Goal: Task Accomplishment & Management: Manage account settings

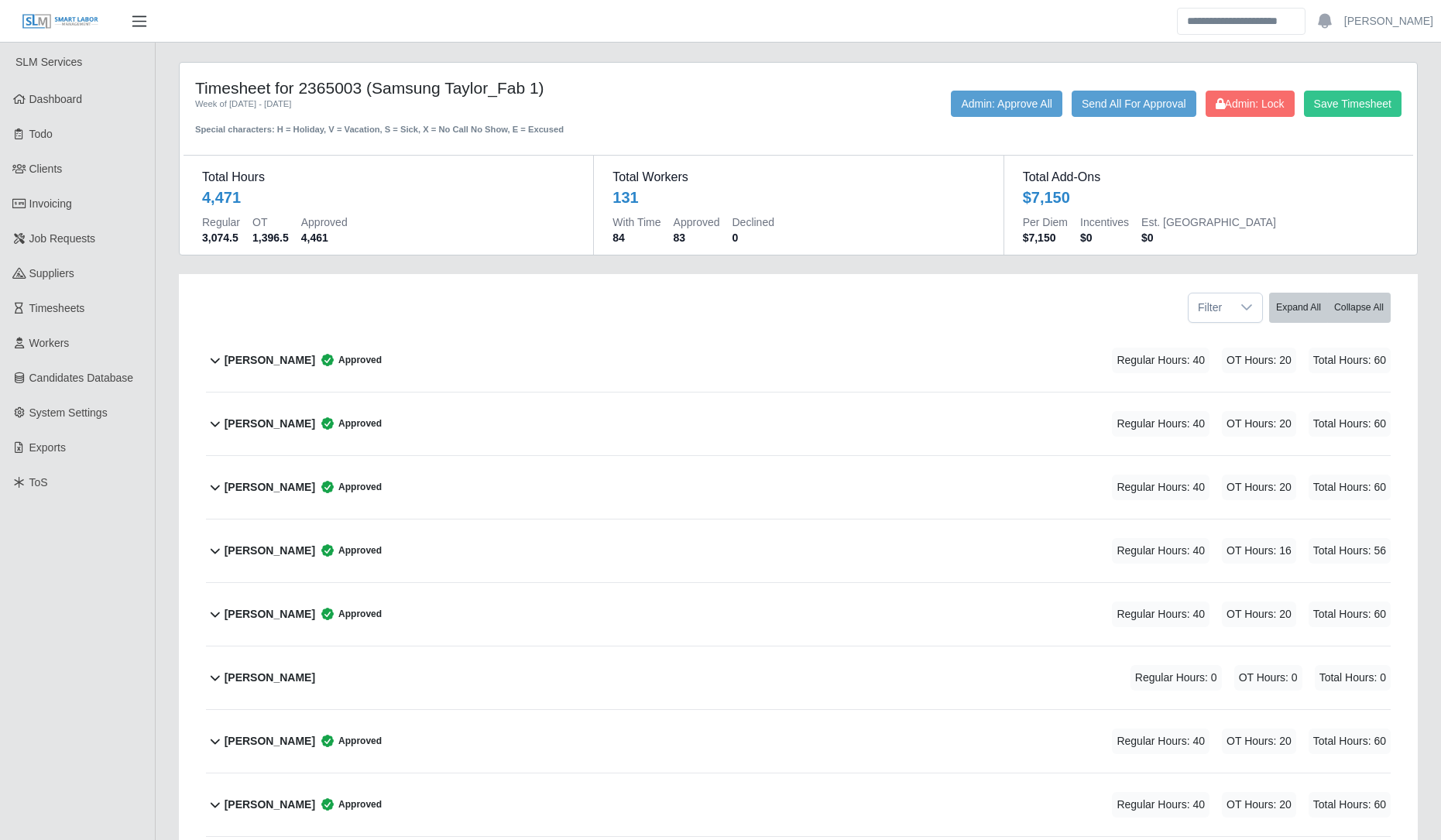
click at [155, 18] on button "button" at bounding box center [140, 21] width 38 height 26
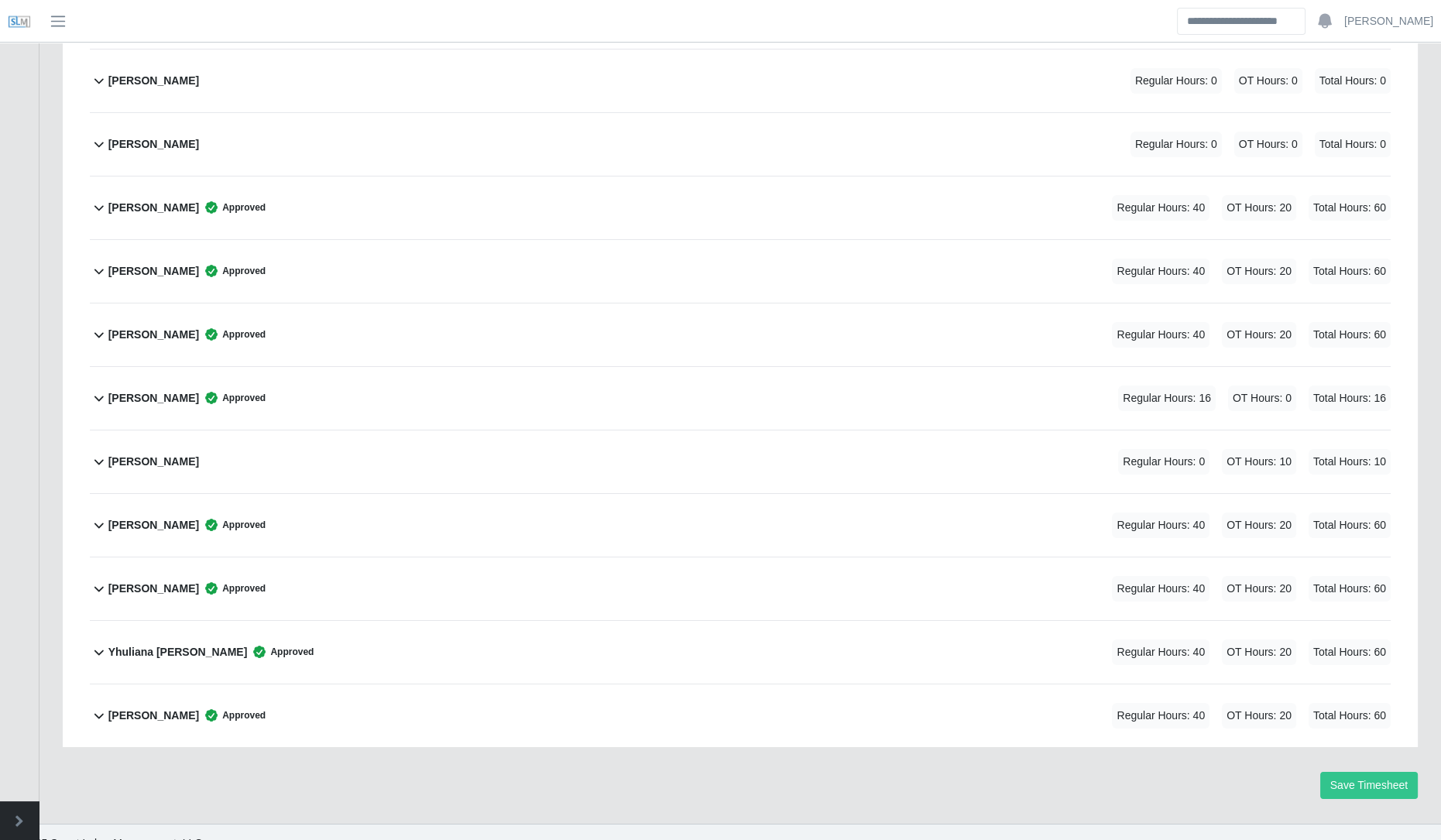
scroll to position [7894, 0]
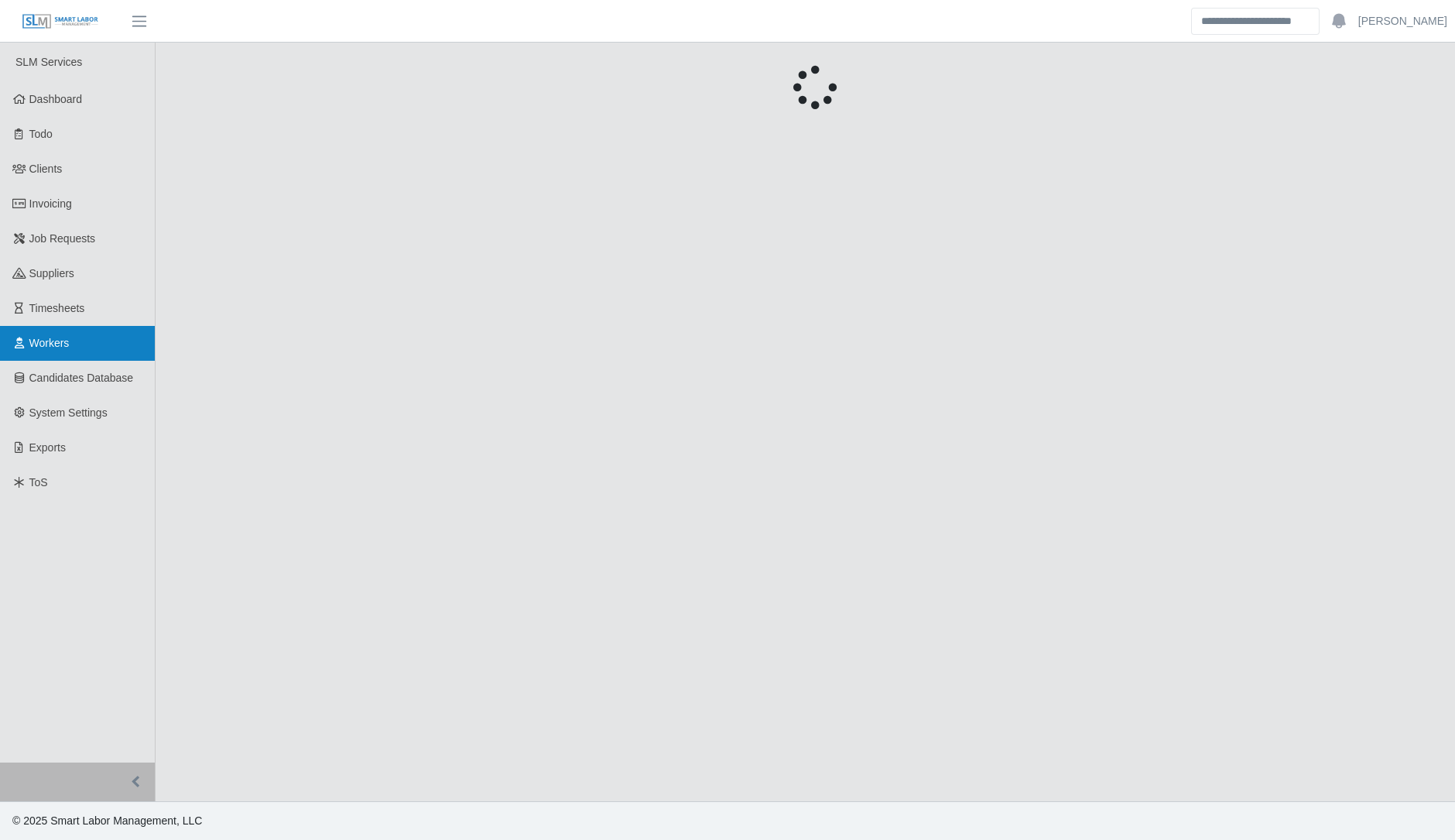
click at [77, 337] on link "Workers" at bounding box center [77, 343] width 155 height 35
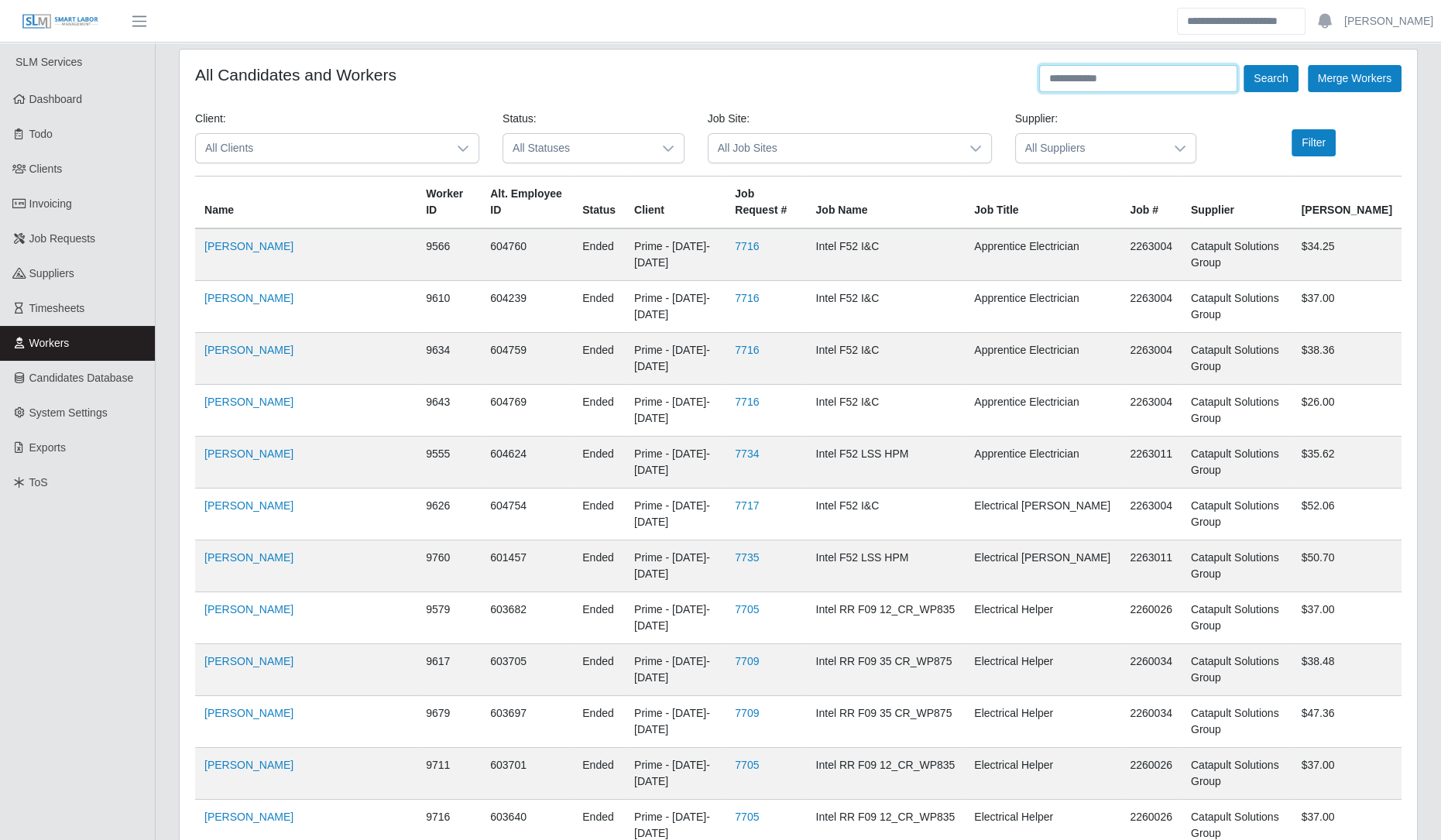
click at [1103, 68] on input "text" at bounding box center [1138, 78] width 198 height 27
click at [1243, 65] on button "Search" at bounding box center [1270, 78] width 54 height 27
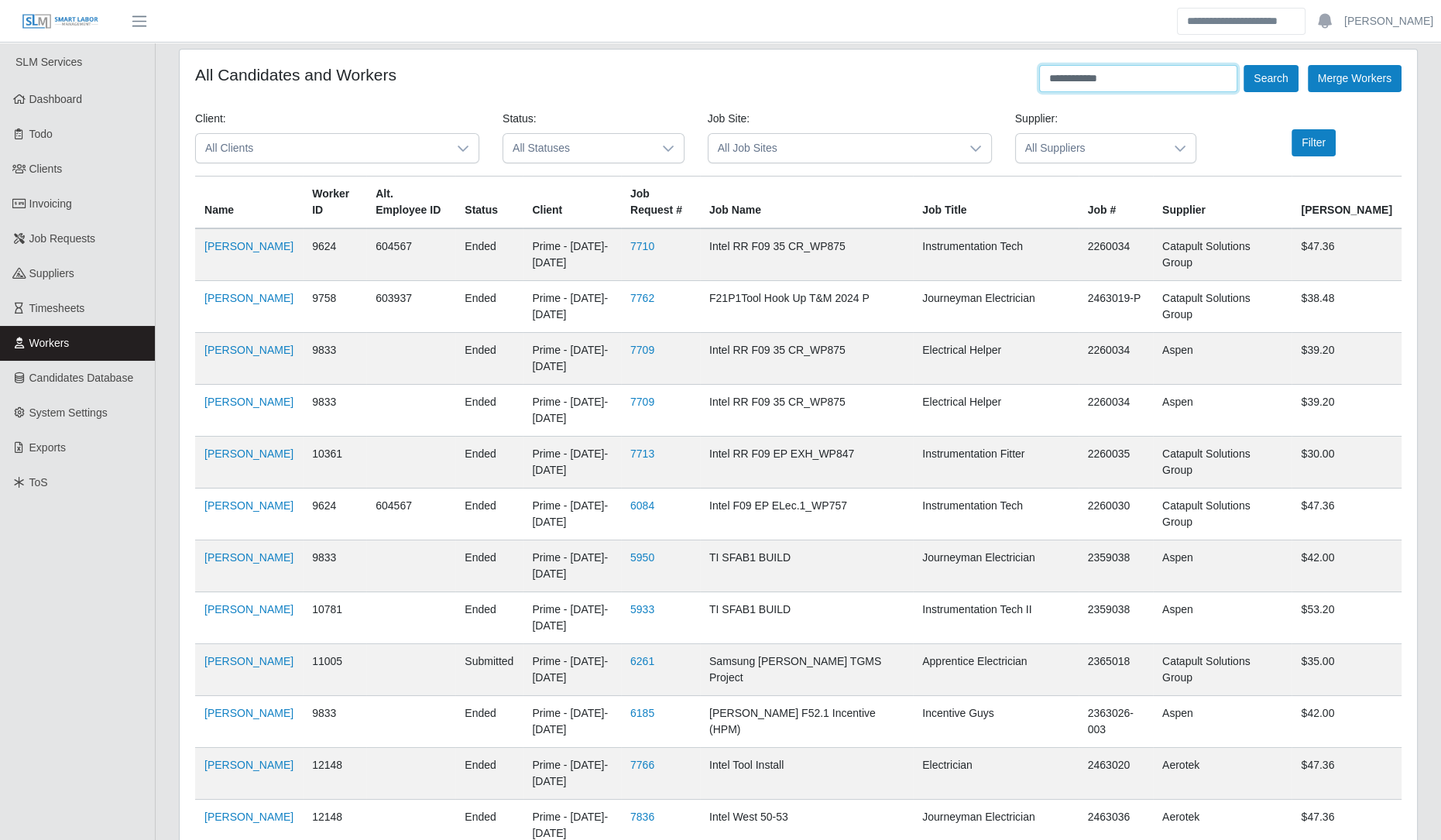
type input "**********"
click at [1243, 65] on button "Search" at bounding box center [1270, 78] width 54 height 27
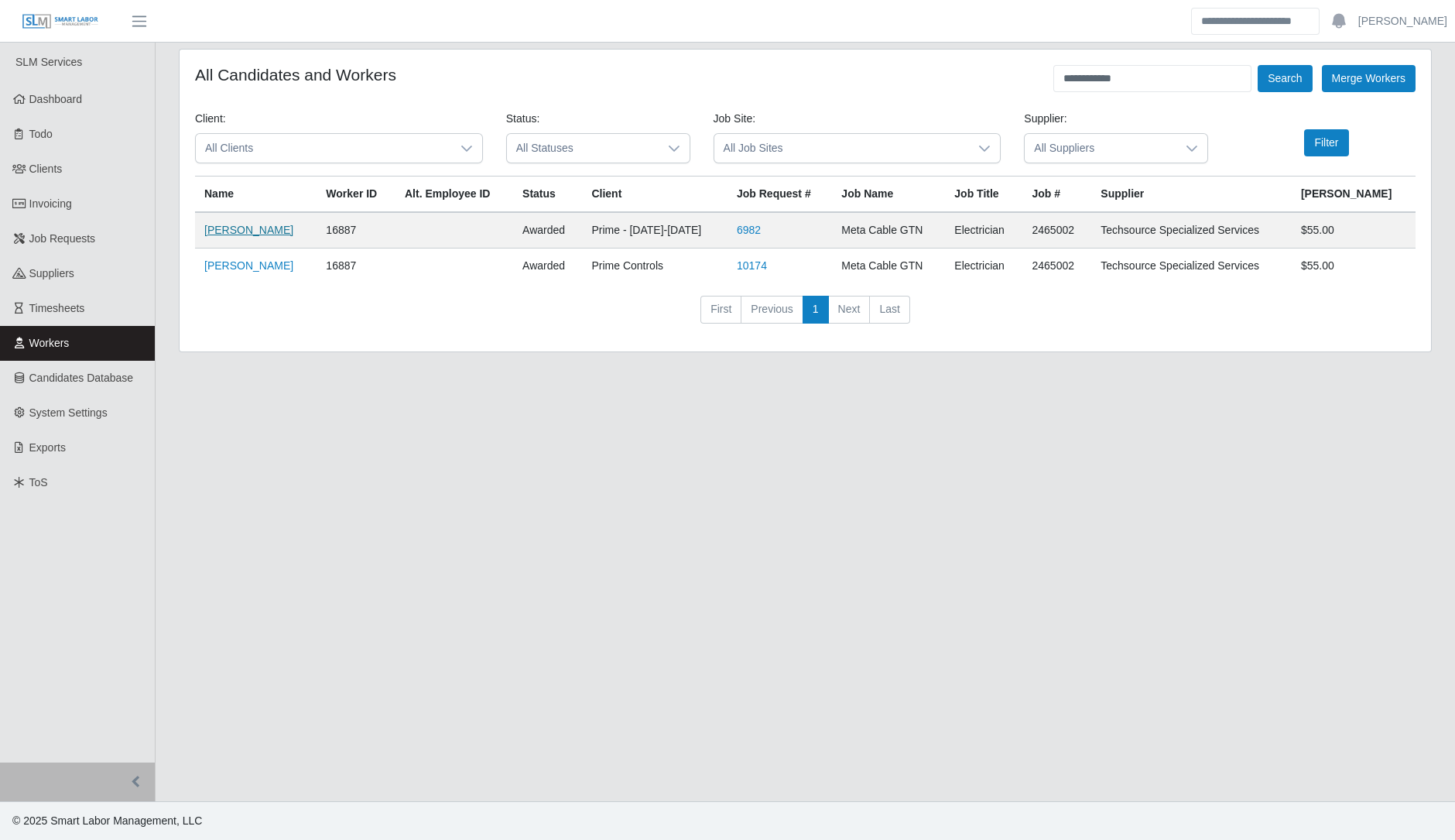
click at [218, 231] on link "Andres Garza" at bounding box center [249, 230] width 89 height 13
click at [248, 231] on link "Andres Garza" at bounding box center [249, 230] width 89 height 13
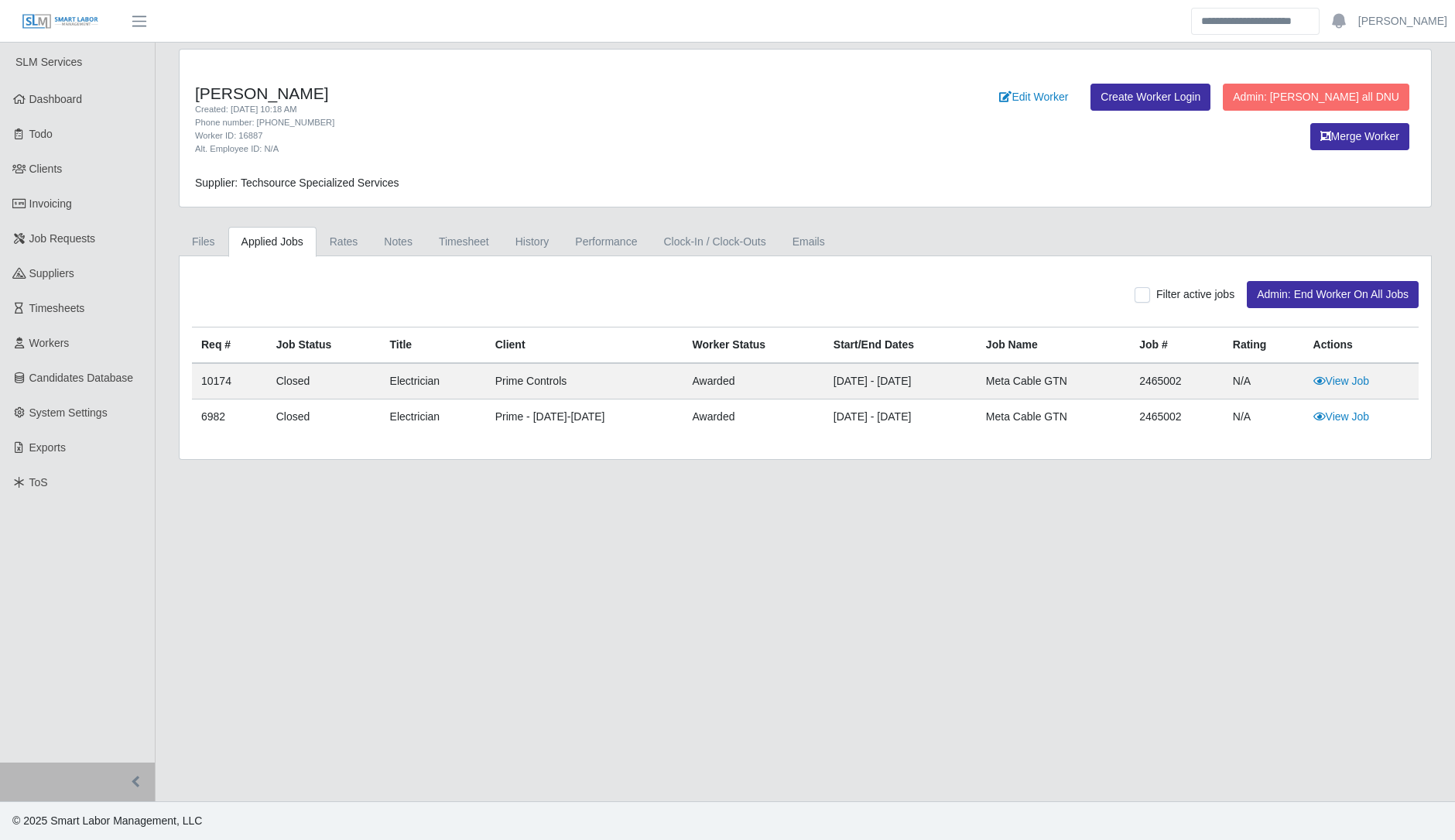
click at [447, 257] on div "Filter active jobs Admin: End Worker On All Jobs Req # Job Status Title Client …" at bounding box center [805, 357] width 1252 height 203
click at [447, 245] on link "Timesheet" at bounding box center [464, 242] width 77 height 30
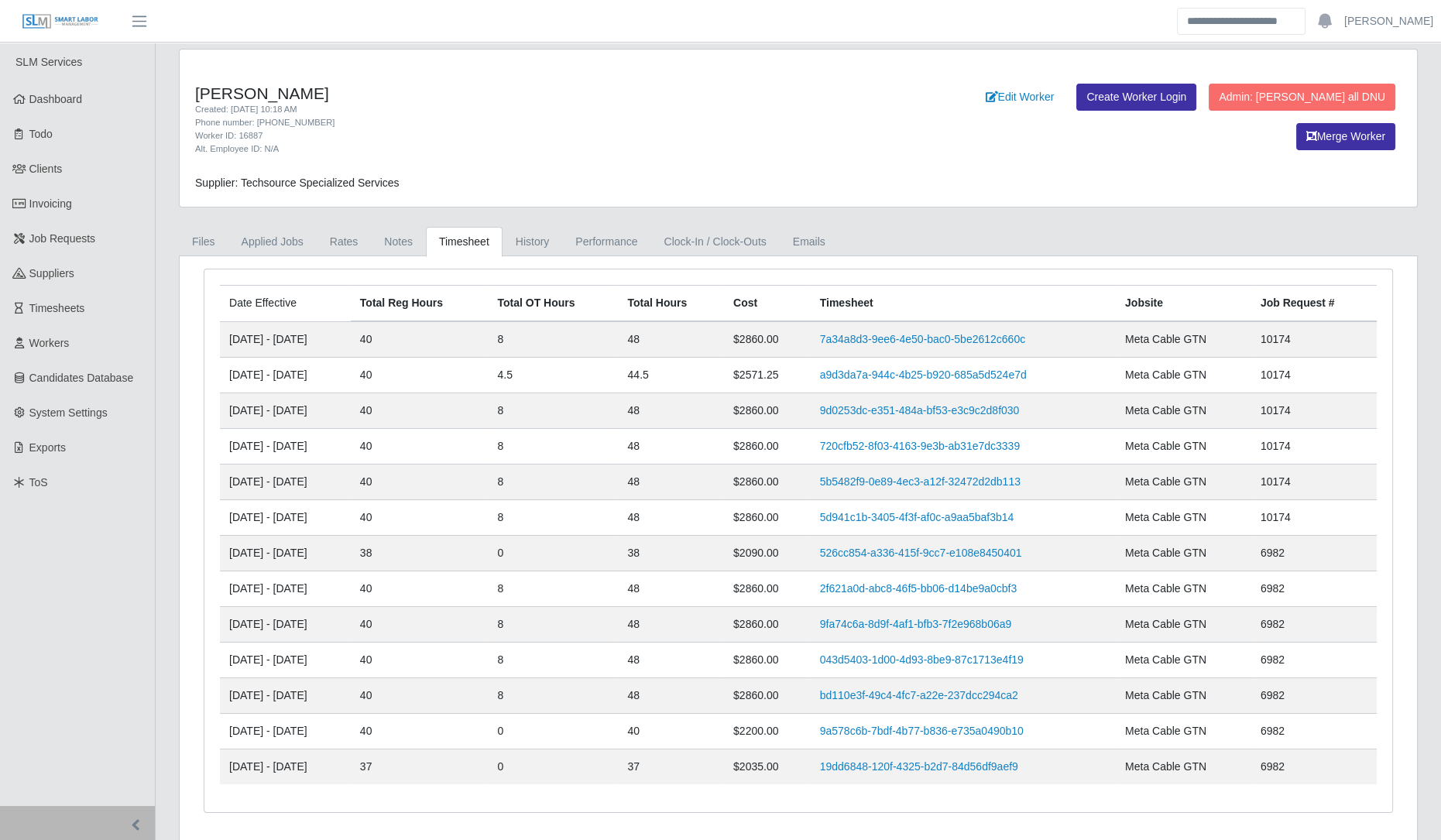
click at [956, 328] on td "7a34a8d3-9ee6-4e50-bac0-5be2612c660c" at bounding box center [962, 340] width 305 height 37
click at [956, 332] on link "7a34a8d3-9ee6-4e50-bac0-5be2612c660c" at bounding box center [922, 338] width 205 height 13
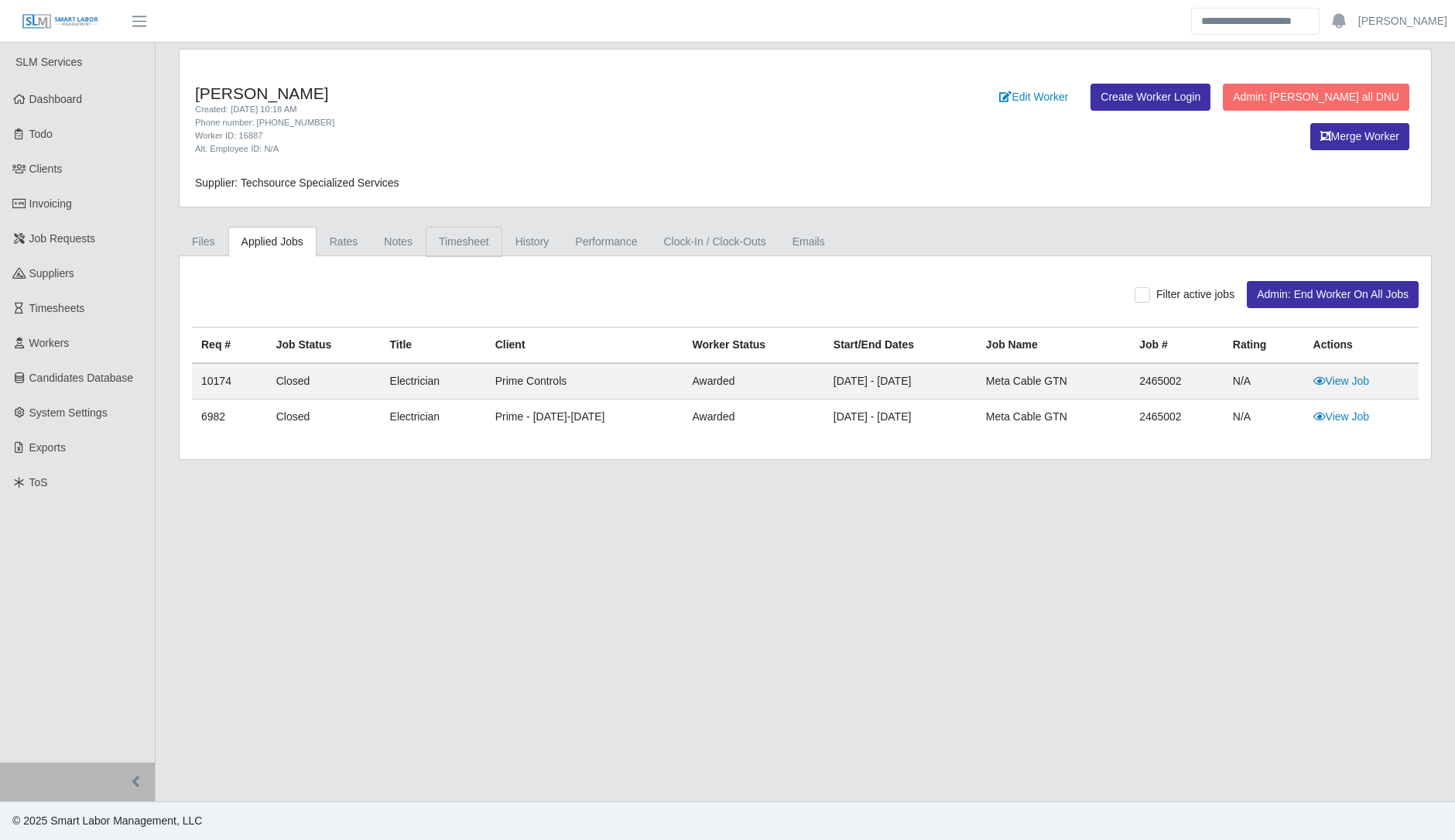
click at [470, 253] on link "Timesheet" at bounding box center [464, 242] width 77 height 30
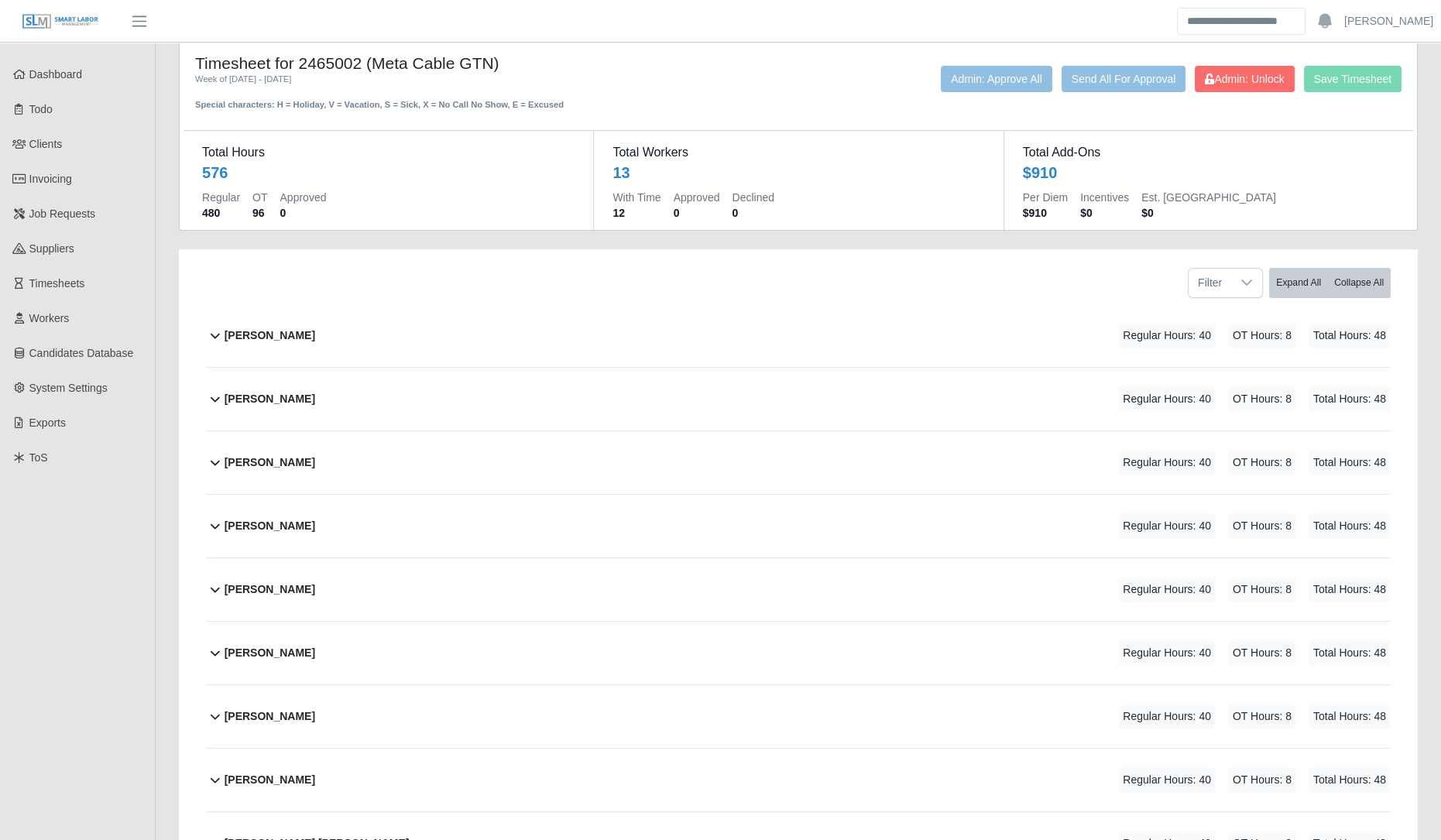
scroll to position [22, 0]
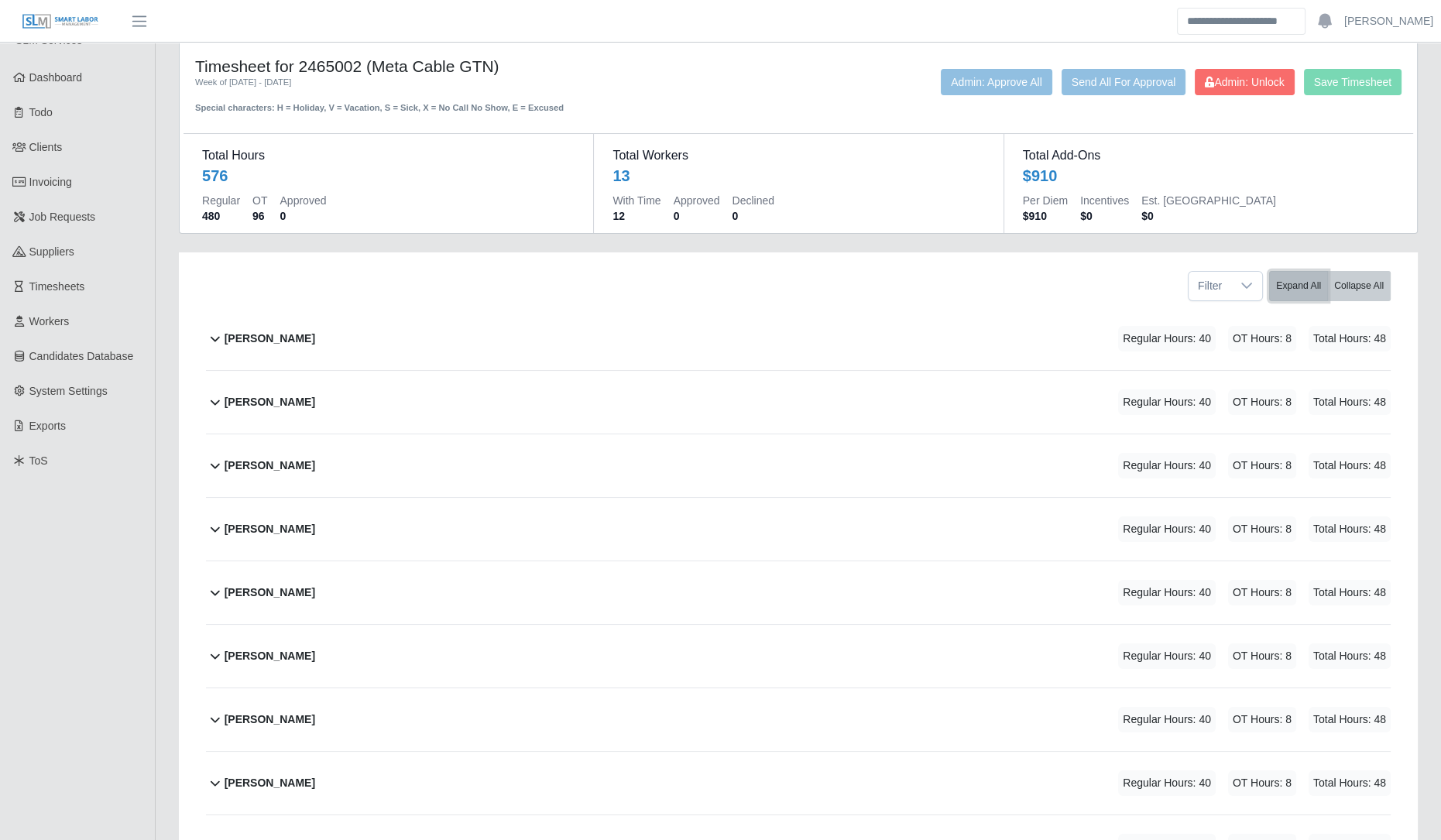
click at [1301, 277] on button "Expand All" at bounding box center [1298, 286] width 58 height 30
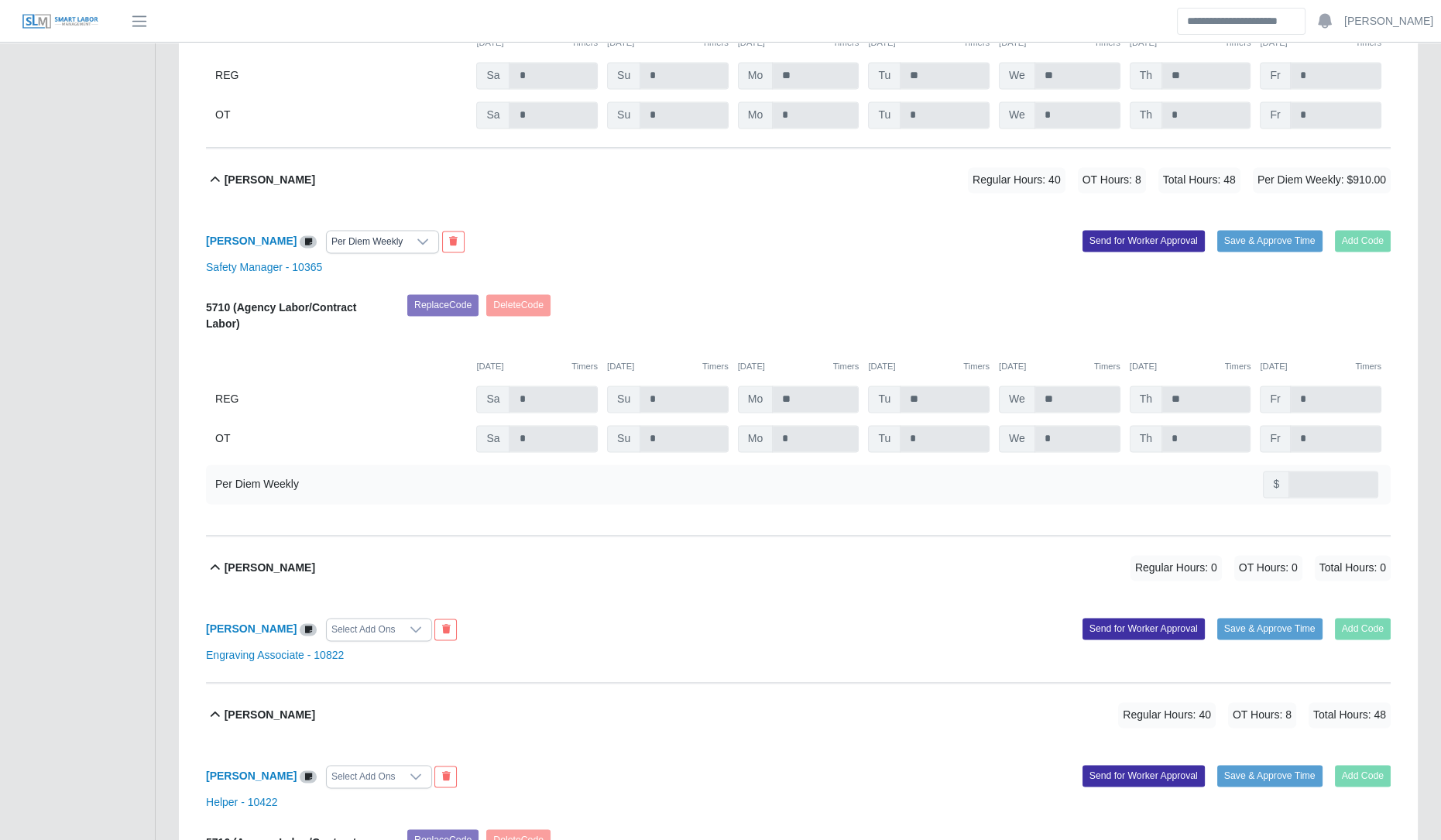
scroll to position [3417, 0]
